Goal: Information Seeking & Learning: Learn about a topic

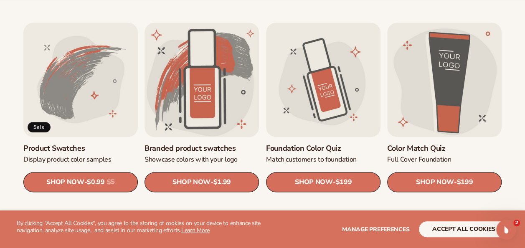
scroll to position [502, 0]
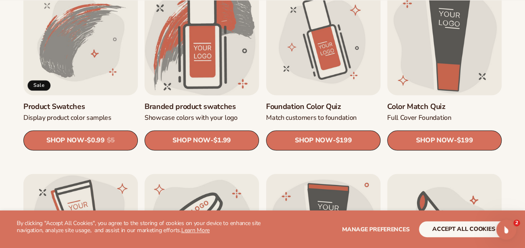
click at [189, 108] on link "Branded product swatches" at bounding box center [202, 107] width 115 height 10
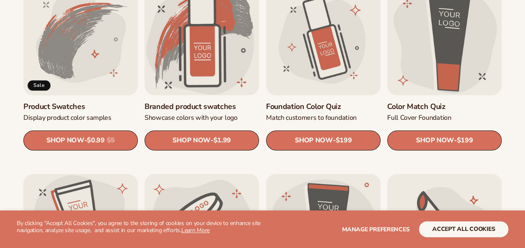
scroll to position [502, 0]
click at [74, 107] on link "Product Swatches" at bounding box center [80, 107] width 115 height 10
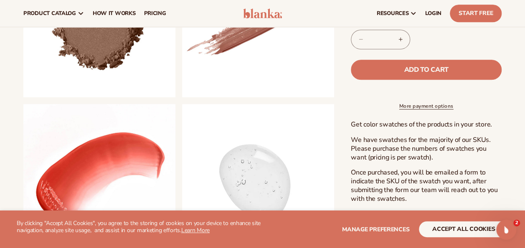
scroll to position [209, 0]
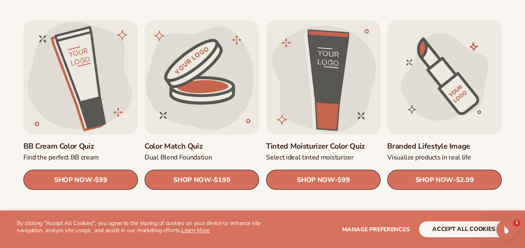
scroll to position [668, 0]
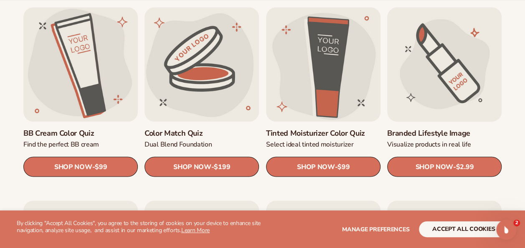
click at [421, 133] on link "Branded Lifestyle Image" at bounding box center [444, 134] width 115 height 10
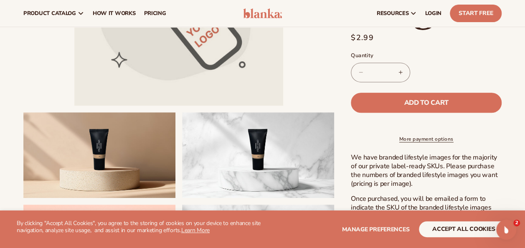
scroll to position [42, 0]
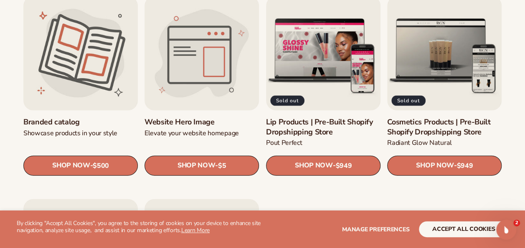
scroll to position [877, 0]
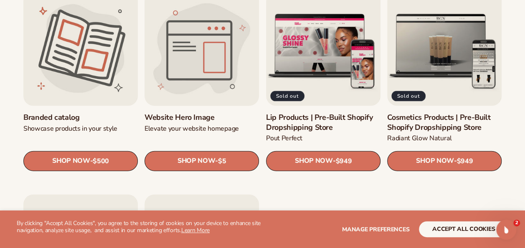
click at [208, 120] on link "Website Hero Image" at bounding box center [202, 118] width 115 height 10
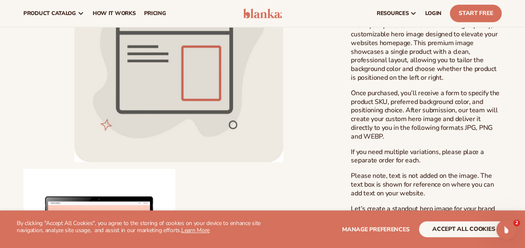
scroll to position [293, 0]
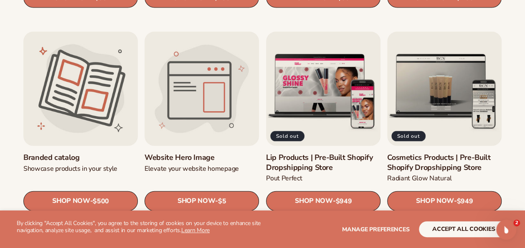
scroll to position [877, 0]
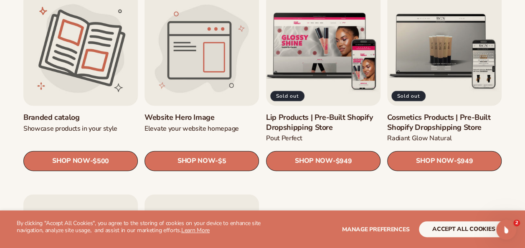
click at [357, 114] on link "Lip Products | Pre-Built Shopify Dropshipping Store" at bounding box center [323, 123] width 115 height 20
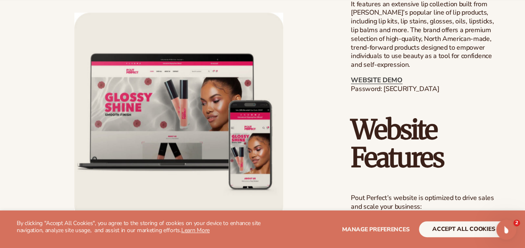
scroll to position [543, 0]
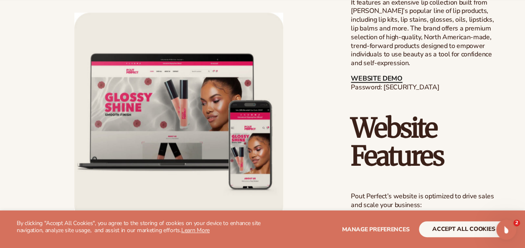
click at [384, 74] on link "WEBSITE DEMO" at bounding box center [376, 78] width 51 height 9
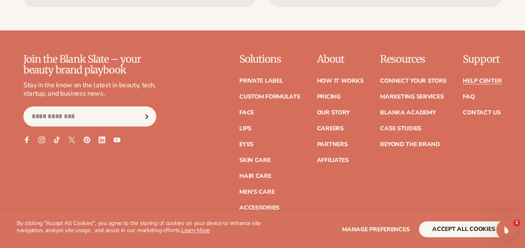
scroll to position [1463, 0]
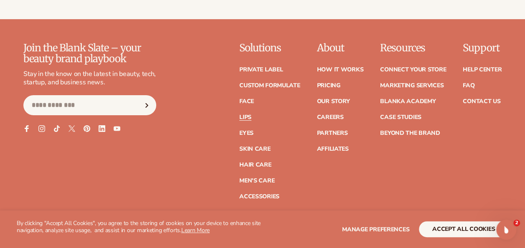
click at [242, 115] on link "Lips" at bounding box center [245, 118] width 12 height 6
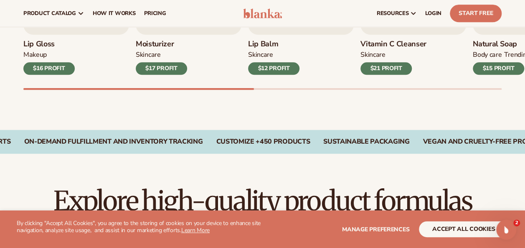
scroll to position [251, 0]
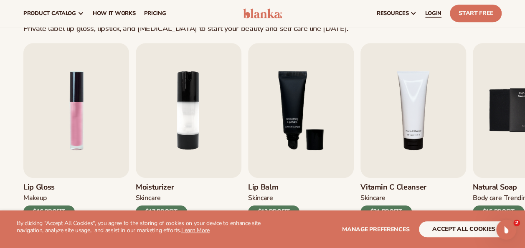
click at [430, 13] on span "LOGIN" at bounding box center [433, 13] width 16 height 7
